Goal: Complete application form

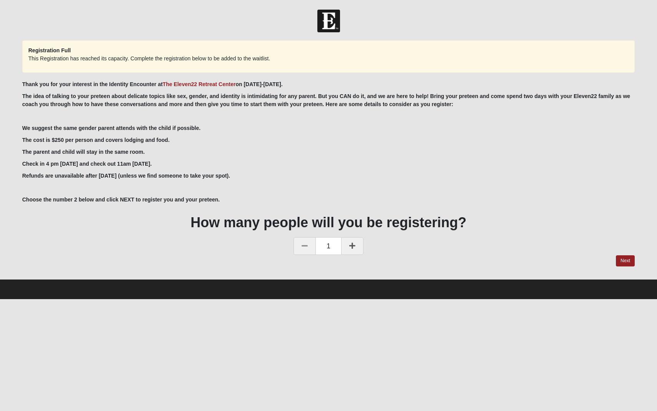
click at [350, 244] on icon at bounding box center [352, 245] width 6 height 7
click at [622, 257] on link "Next" at bounding box center [625, 260] width 19 height 11
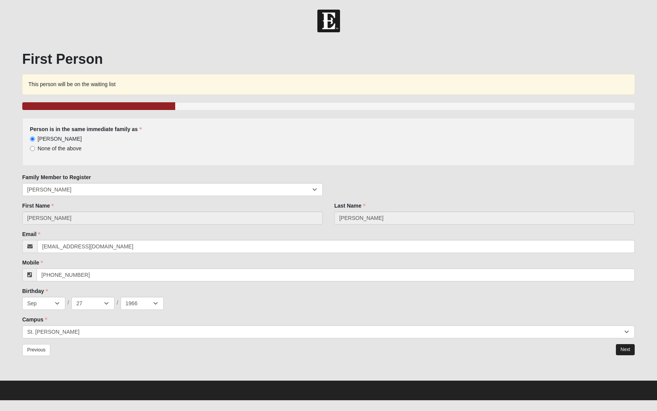
click at [629, 350] on link "Next" at bounding box center [625, 349] width 19 height 11
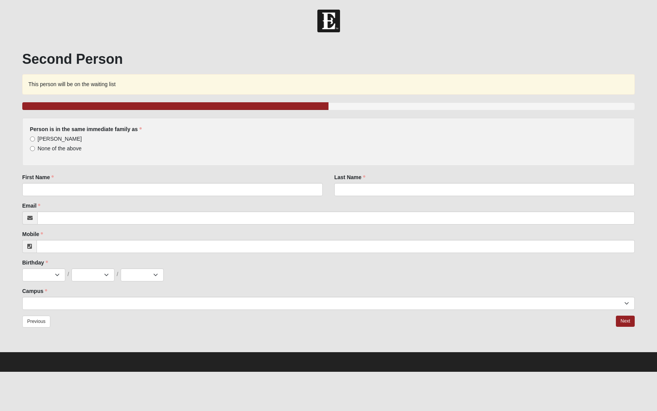
click at [32, 137] on input "[PERSON_NAME]" at bounding box center [32, 138] width 5 height 5
radio input "true"
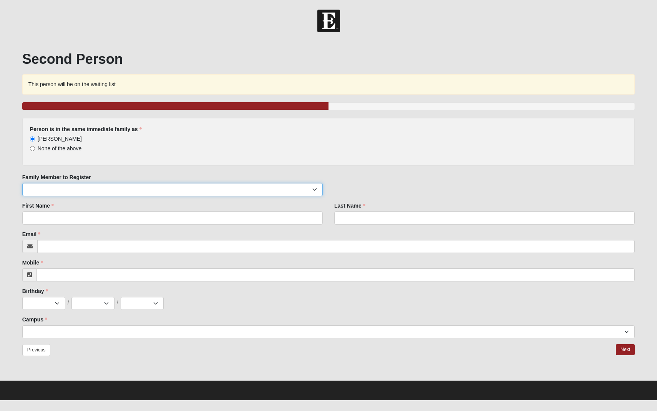
select select "292639"
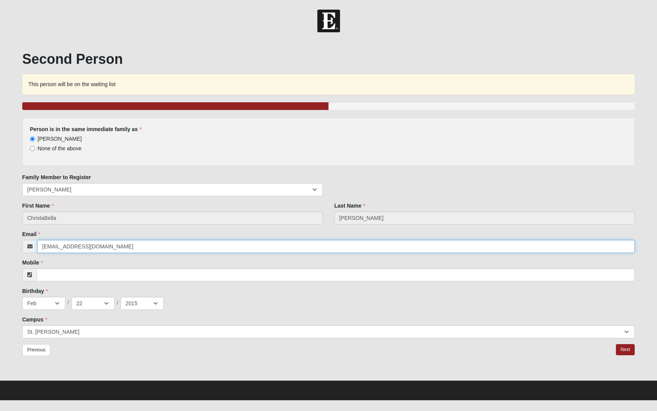
type input "[EMAIL_ADDRESS][DOMAIN_NAME]"
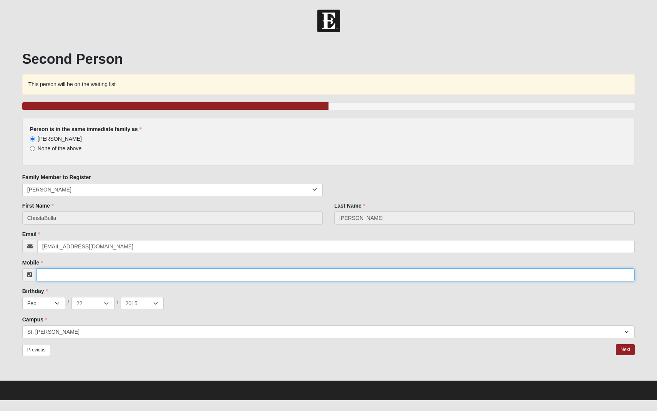
click at [41, 277] on input "Mobile" at bounding box center [336, 274] width 599 height 13
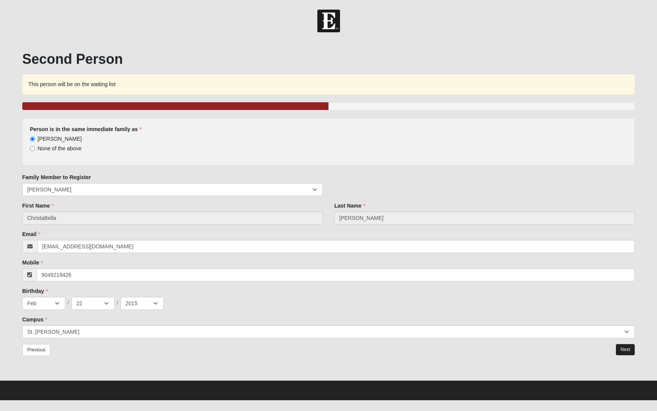
type input "[PHONE_NUMBER]"
click at [624, 350] on link "Next" at bounding box center [625, 349] width 19 height 11
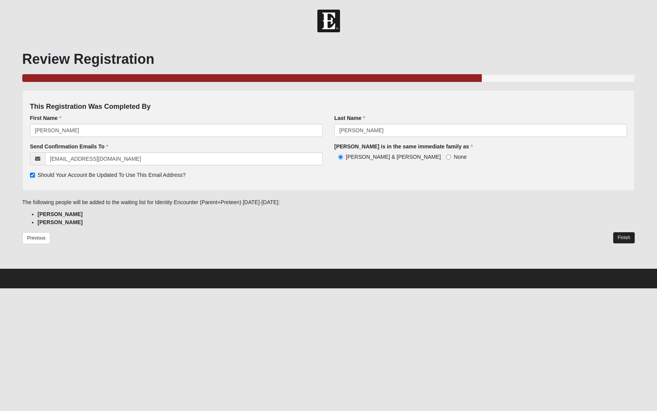
click at [624, 236] on link "Finish" at bounding box center [624, 237] width 22 height 11
